Goal: Transaction & Acquisition: Purchase product/service

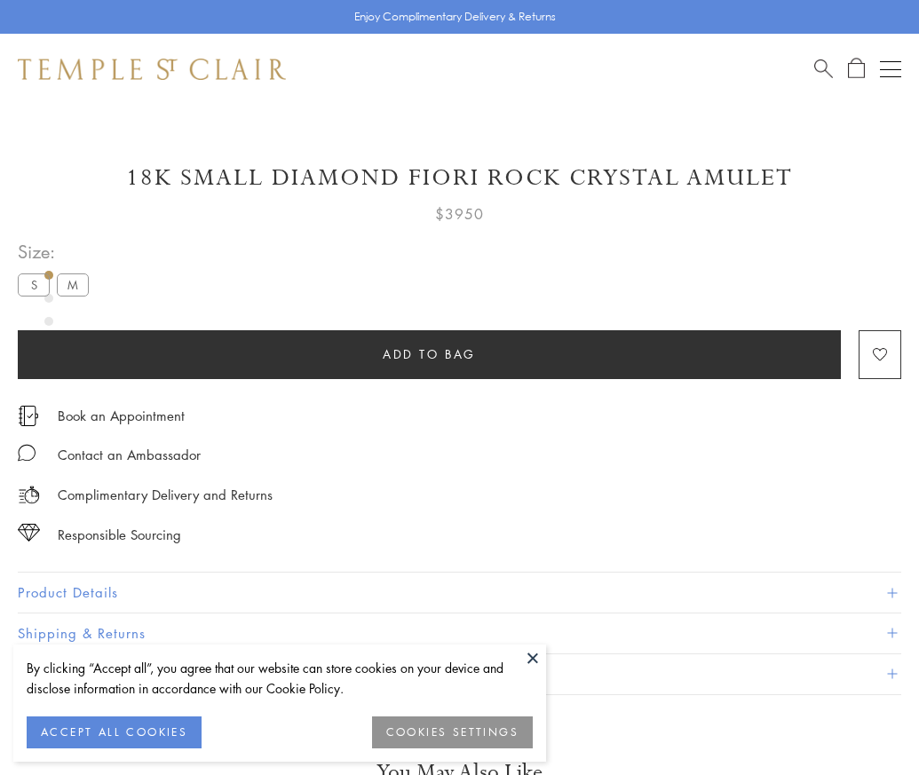
click at [429, 353] on span "Add to bag" at bounding box center [428, 354] width 93 height 20
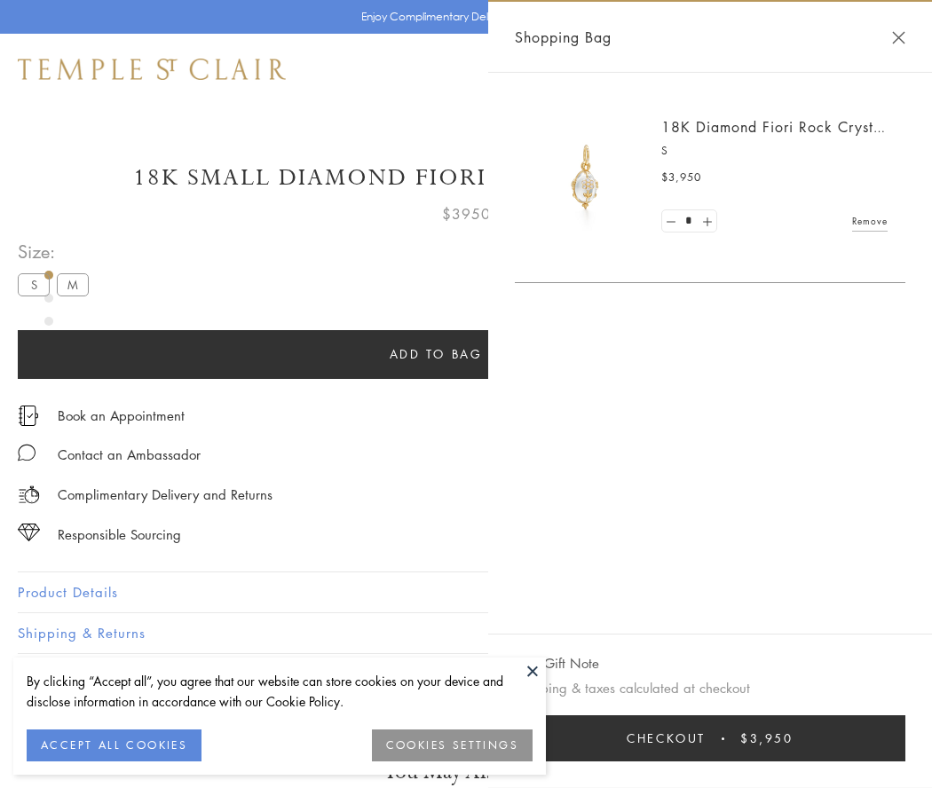
click at [710, 738] on button "Checkout $3,950" at bounding box center [710, 738] width 390 height 46
